Goal: Check status: Check status

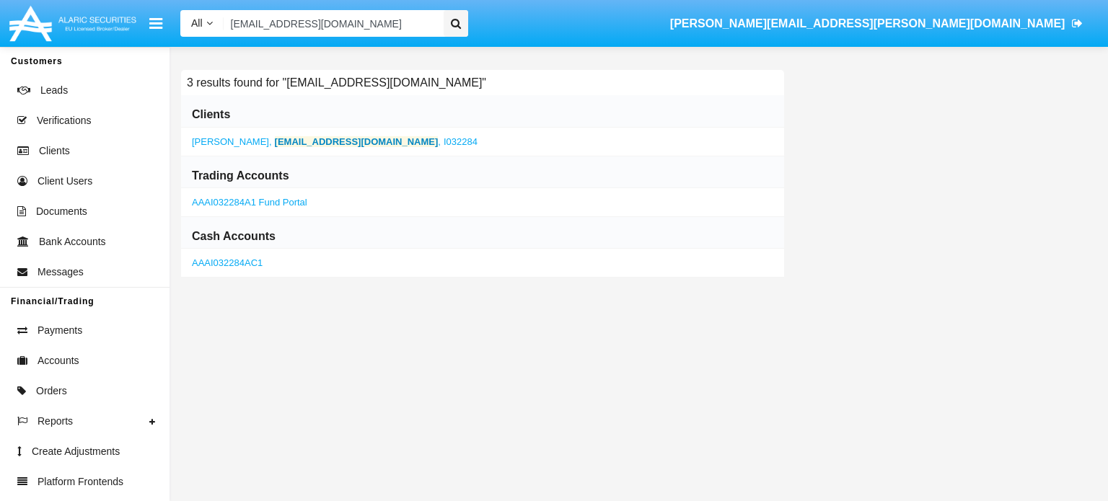
type input "[EMAIL_ADDRESS][DOMAIN_NAME]"
click at [290, 138] on b "[EMAIL_ADDRESS][DOMAIN_NAME]" at bounding box center [357, 141] width 164 height 11
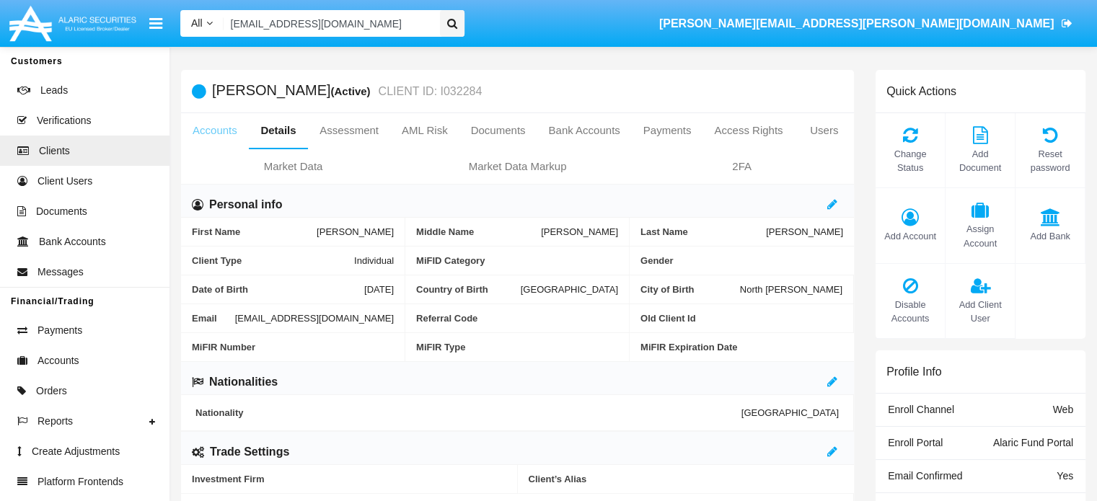
click at [211, 134] on link "Accounts" at bounding box center [215, 130] width 68 height 35
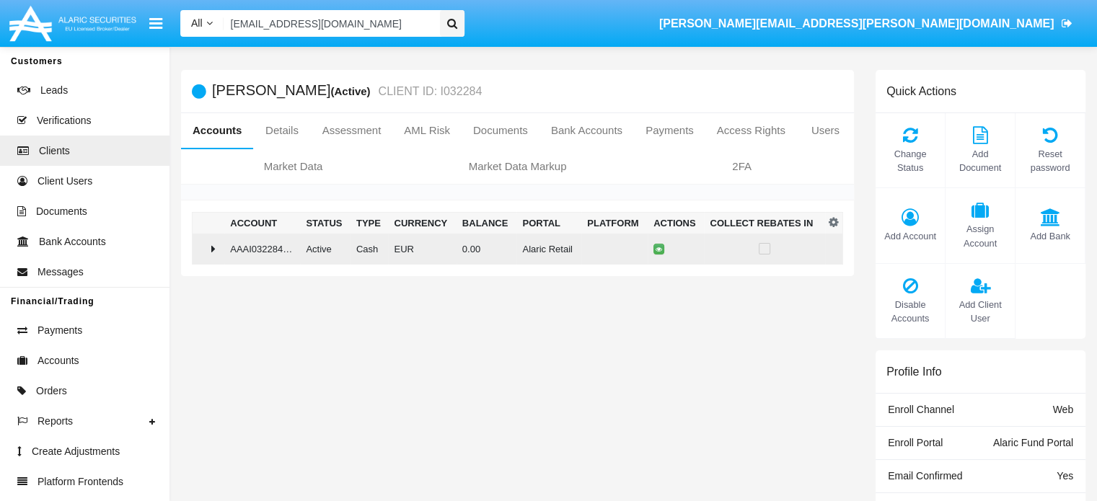
click at [214, 252] on icon at bounding box center [213, 249] width 4 height 12
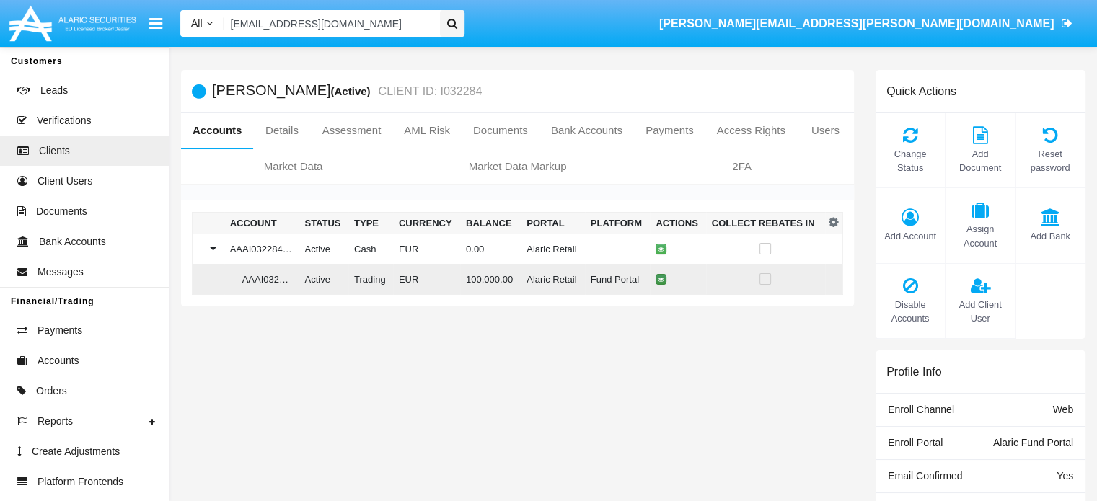
click at [659, 278] on icon at bounding box center [661, 279] width 6 height 6
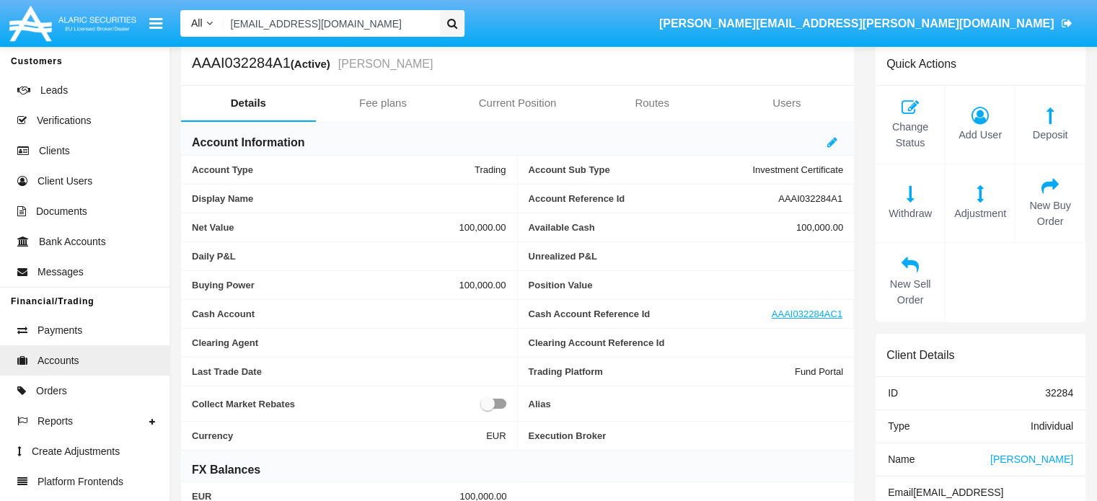
scroll to position [26, 0]
click at [794, 198] on span "AAAI032284A1" at bounding box center [810, 200] width 64 height 11
copy span "AAAI032284A1"
click at [54, 394] on span "Orders" at bounding box center [51, 391] width 31 height 15
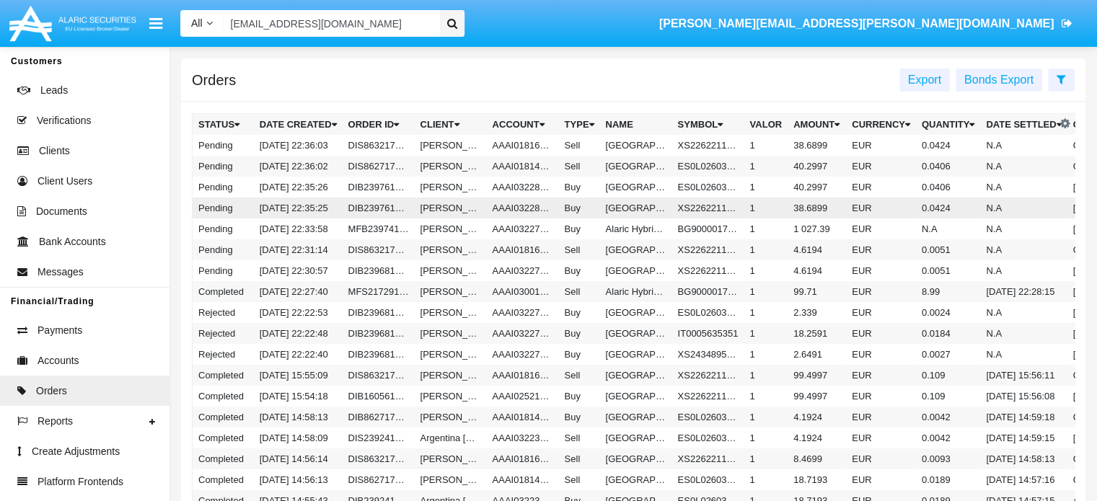
click at [291, 205] on td "[DATE] 22:35:25" at bounding box center [298, 208] width 89 height 21
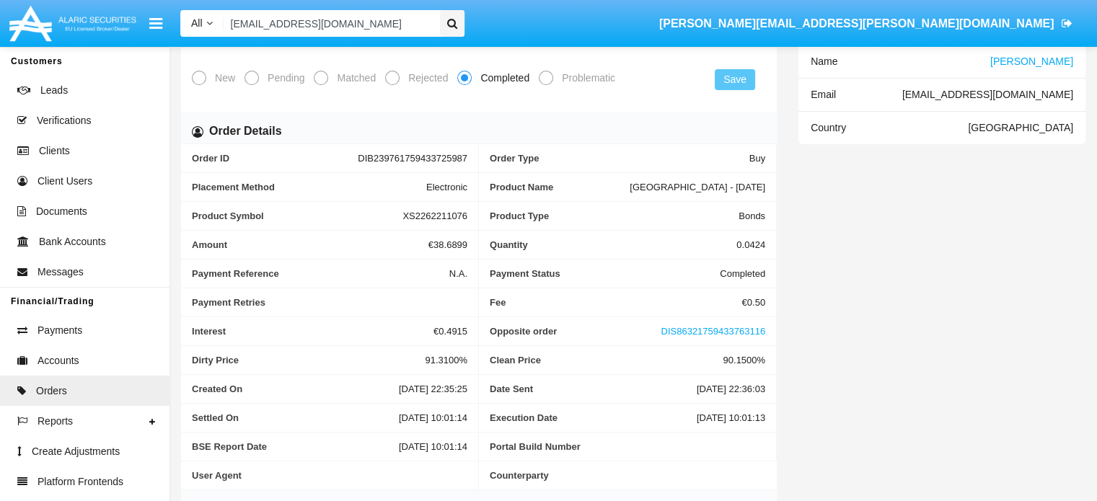
scroll to position [135, 0]
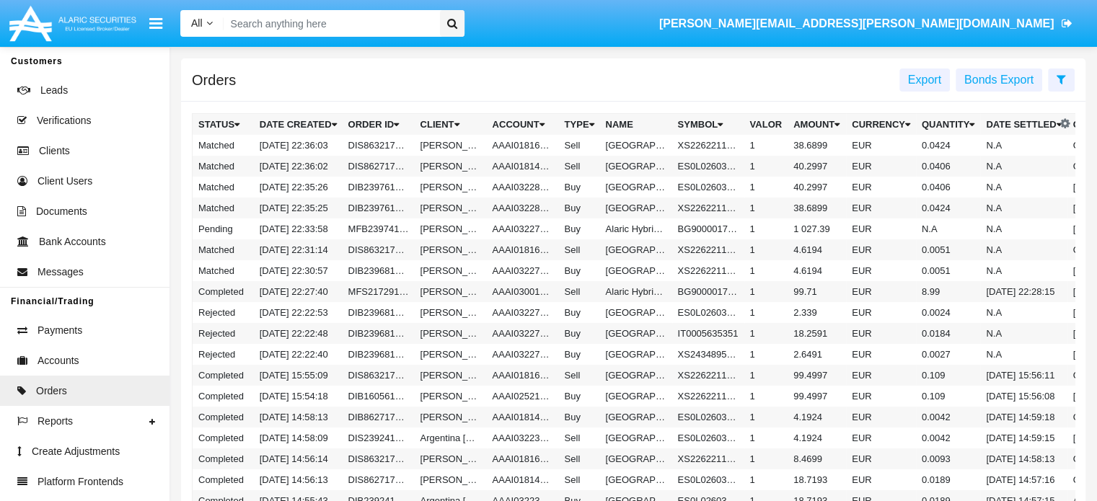
click at [325, 22] on input "Search" at bounding box center [329, 23] width 211 height 27
paste input "GMQXhFfbPWRKMpf"
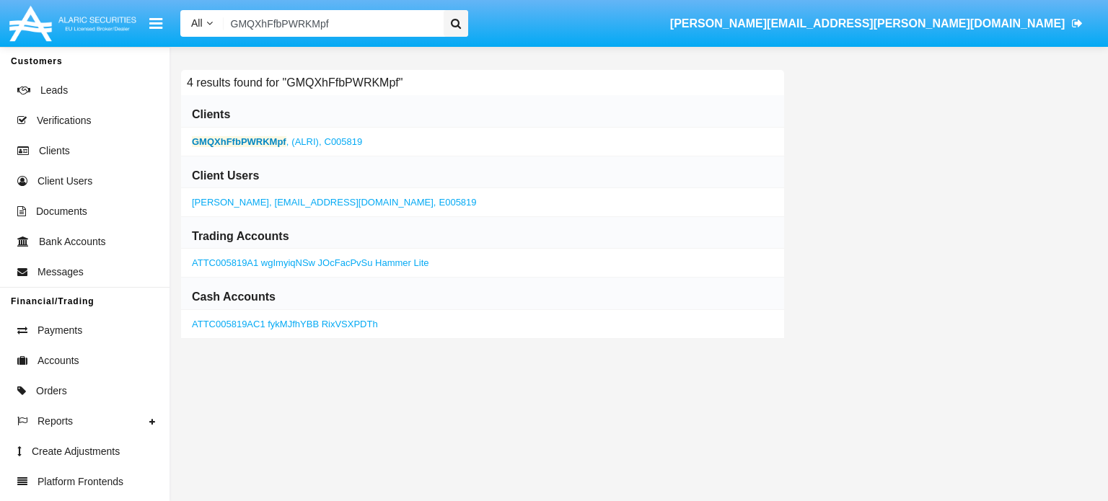
type input "GMQXhFfbPWRKMpf"
click at [232, 141] on b "GMQXhFfbPWRKMpf" at bounding box center [239, 141] width 95 height 11
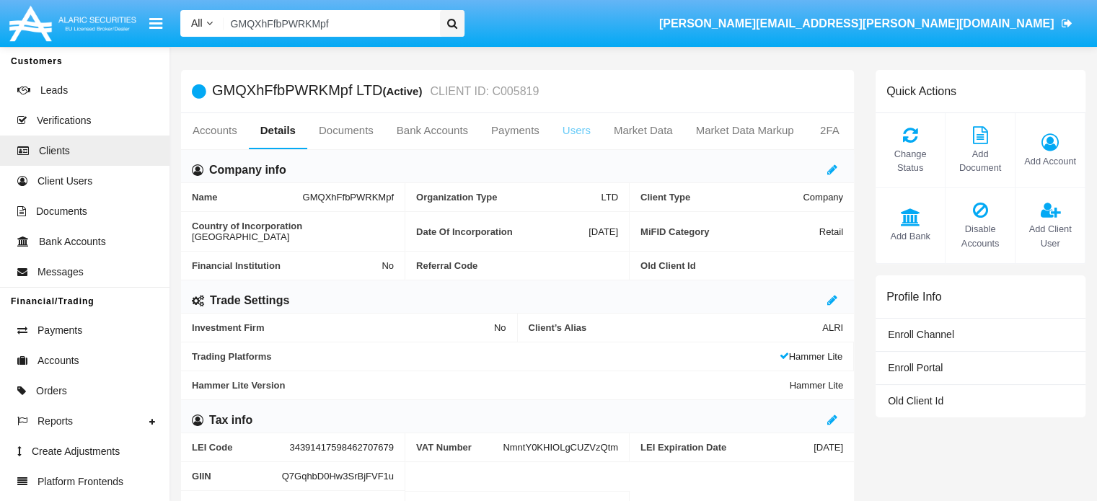
click at [566, 128] on link "Users" at bounding box center [576, 130] width 51 height 35
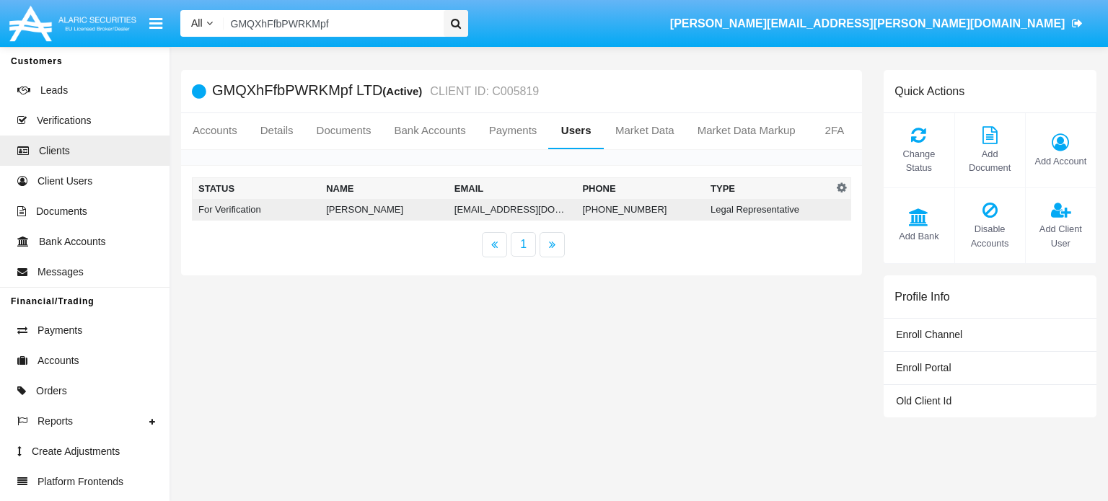
click at [426, 211] on td "[PERSON_NAME]" at bounding box center [384, 210] width 128 height 22
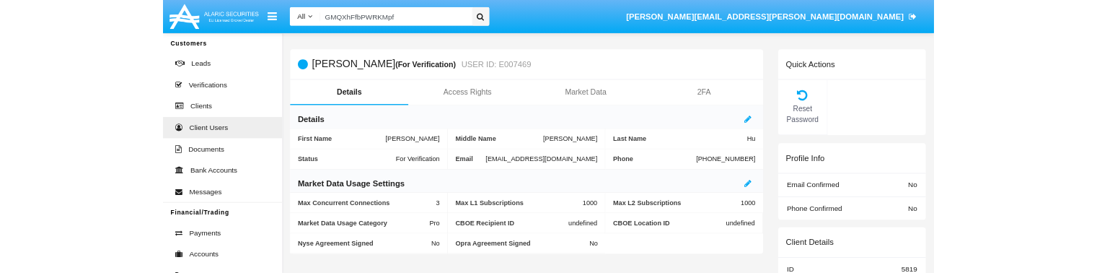
scroll to position [54, 0]
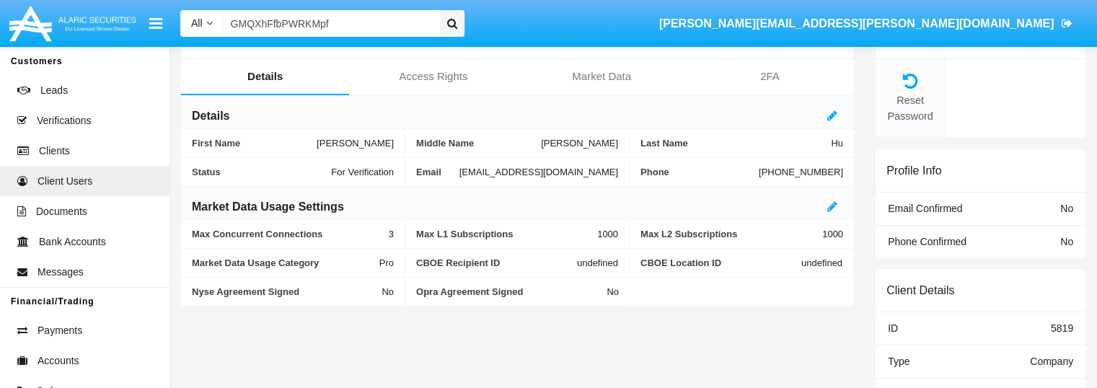
click at [909, 86] on icon at bounding box center [910, 80] width 55 height 17
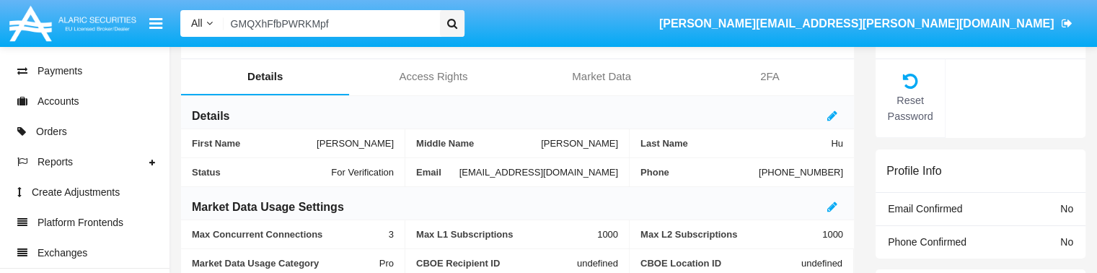
scroll to position [261, 0]
click at [50, 129] on span "Orders" at bounding box center [51, 130] width 31 height 15
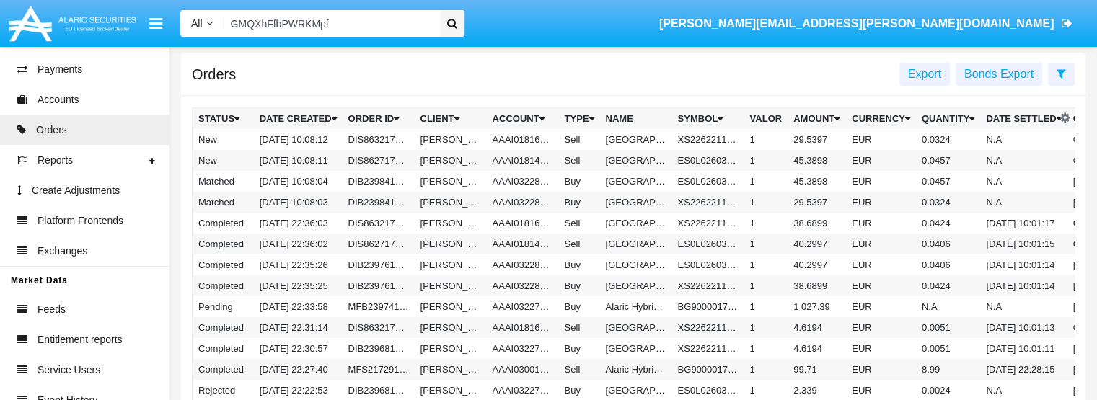
scroll to position [5, 0]
